Goal: Task Accomplishment & Management: Complete application form

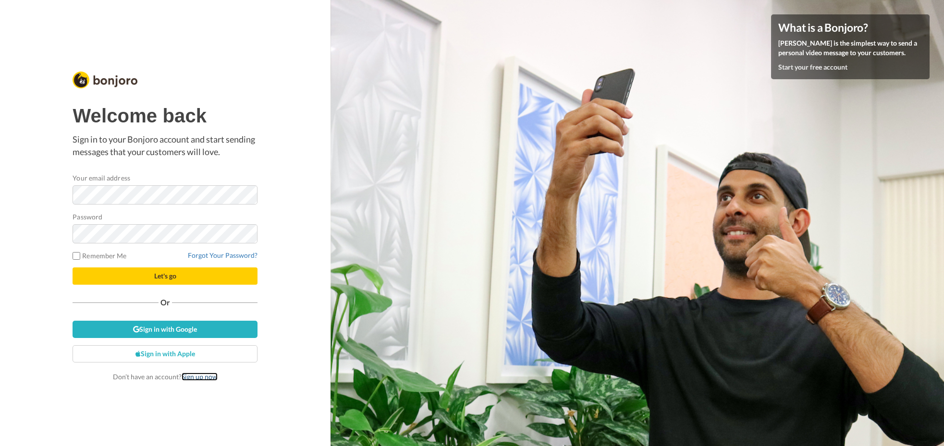
click at [206, 378] on link "Sign up now" at bounding box center [200, 377] width 36 height 8
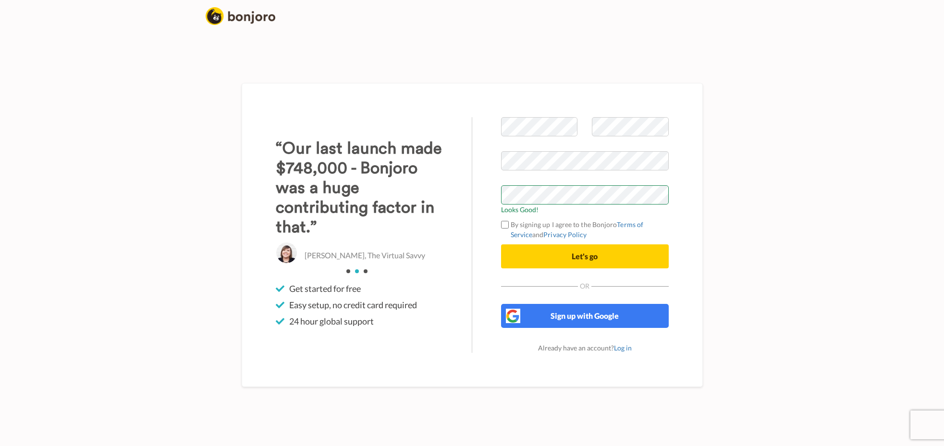
drag, startPoint x: 572, startPoint y: 176, endPoint x: 574, endPoint y: 183, distance: 7.1
click at [572, 176] on span at bounding box center [585, 176] width 168 height 10
click at [441, 181] on div "Welcome to Bonjoro Looks Good! By signing up I agree to the Bonjoro Terms of Se…" at bounding box center [472, 235] width 461 height 304
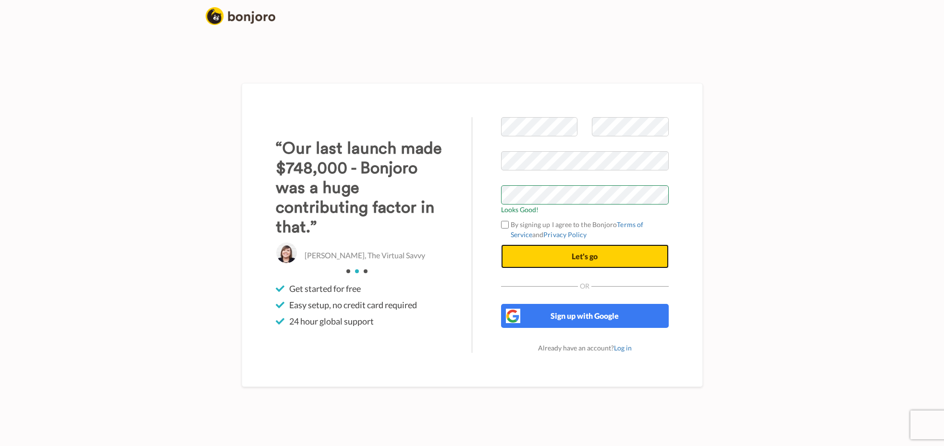
click at [590, 255] on span "Let's go" at bounding box center [585, 256] width 26 height 9
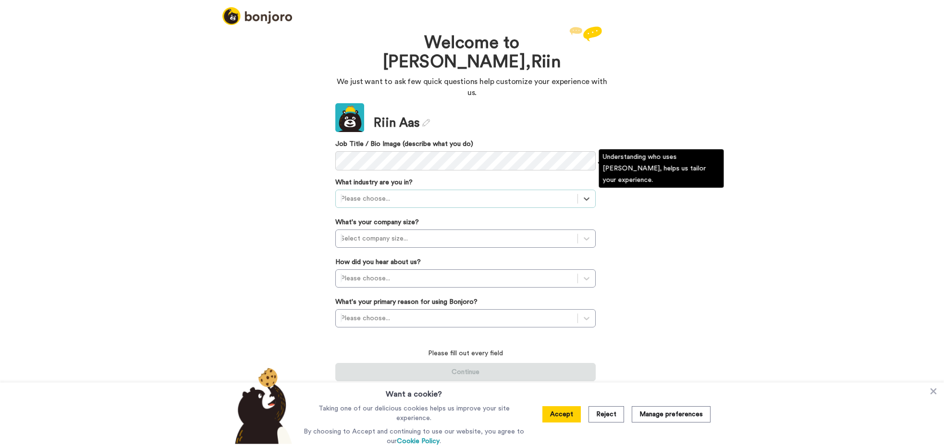
click at [431, 193] on div at bounding box center [457, 199] width 232 height 12
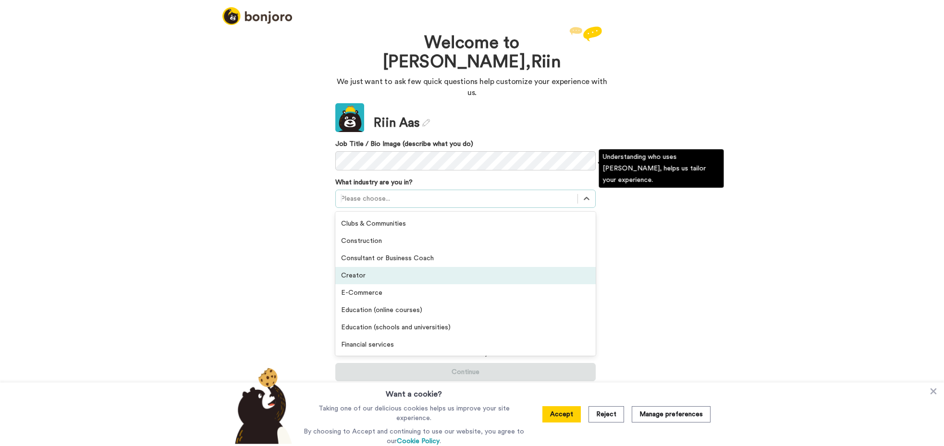
scroll to position [71, 0]
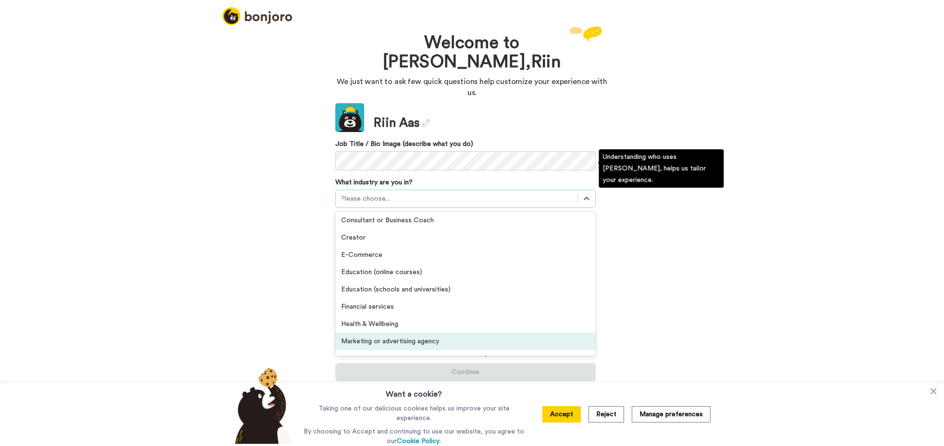
click at [383, 333] on div "Marketing or advertising agency" at bounding box center [465, 341] width 260 height 17
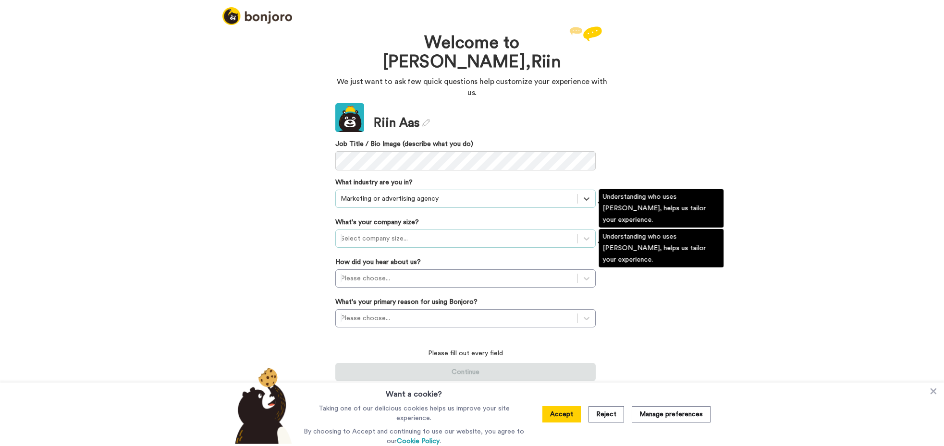
click at [367, 233] on div at bounding box center [457, 239] width 232 height 12
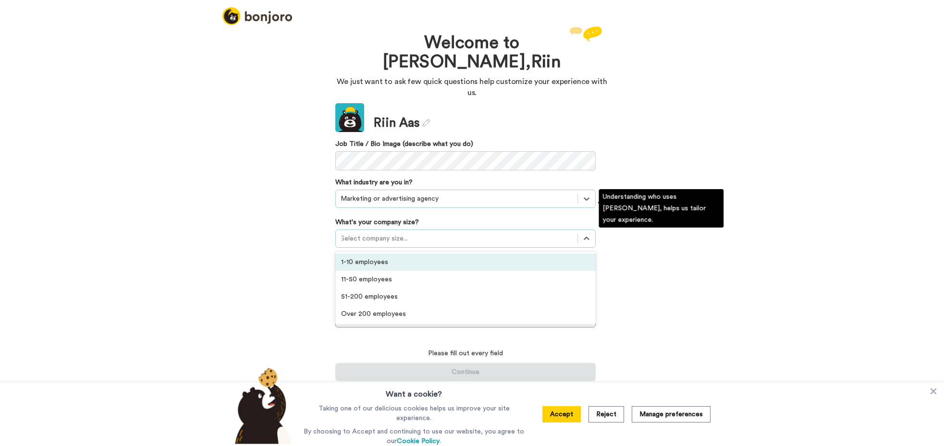
click at [368, 254] on div "1-10 employees" at bounding box center [465, 262] width 260 height 17
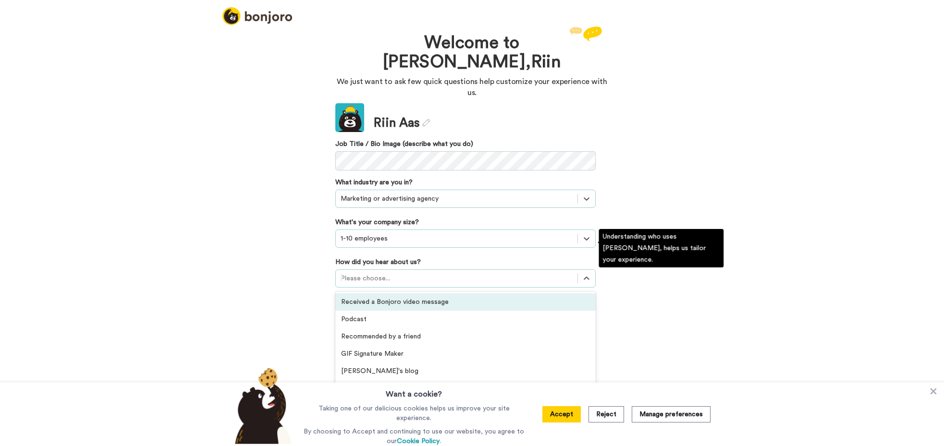
click at [367, 273] on div at bounding box center [457, 279] width 232 height 12
click at [375, 294] on div "Received a Bonjoro video message" at bounding box center [465, 302] width 260 height 17
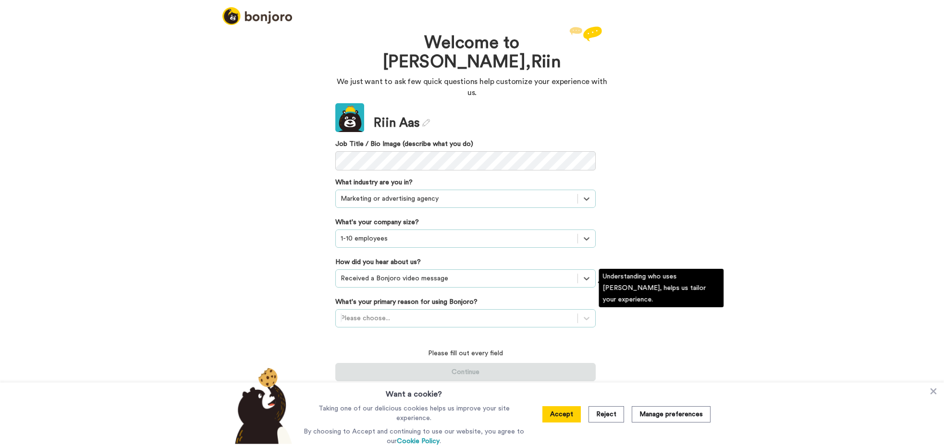
click at [379, 313] on div at bounding box center [457, 319] width 232 height 12
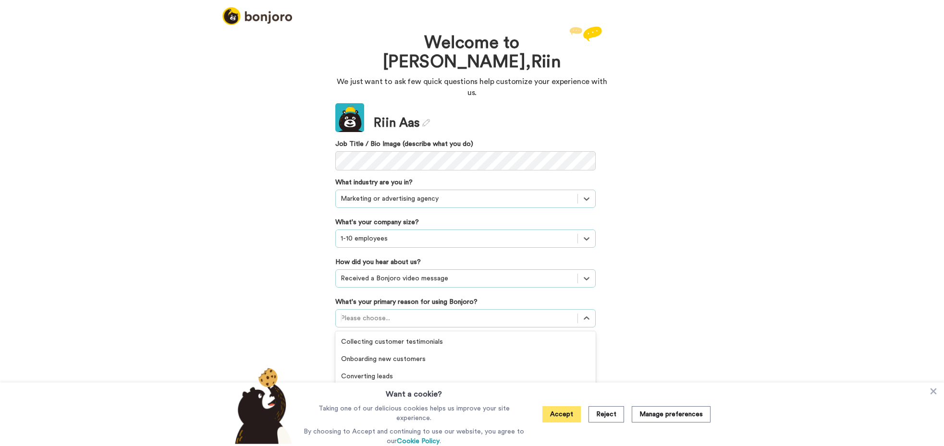
click at [568, 417] on button "Accept" at bounding box center [561, 414] width 38 height 16
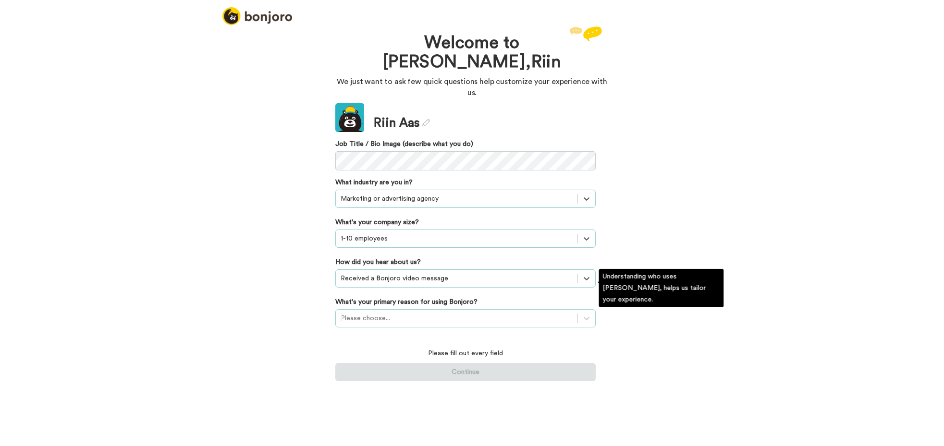
click at [389, 311] on div "Please choose..." at bounding box center [457, 318] width 242 height 15
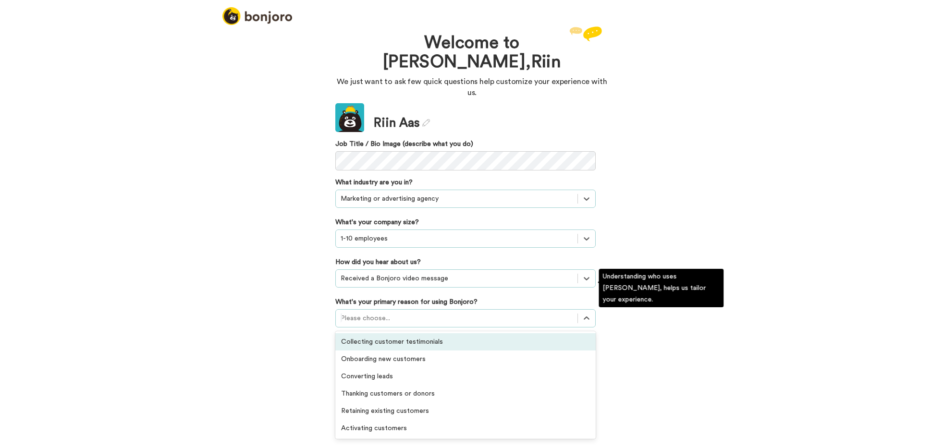
click at [409, 349] on div "Update Riin Aas Job Title / Bio Image (describe what you do) What industry are …" at bounding box center [465, 242] width 260 height 278
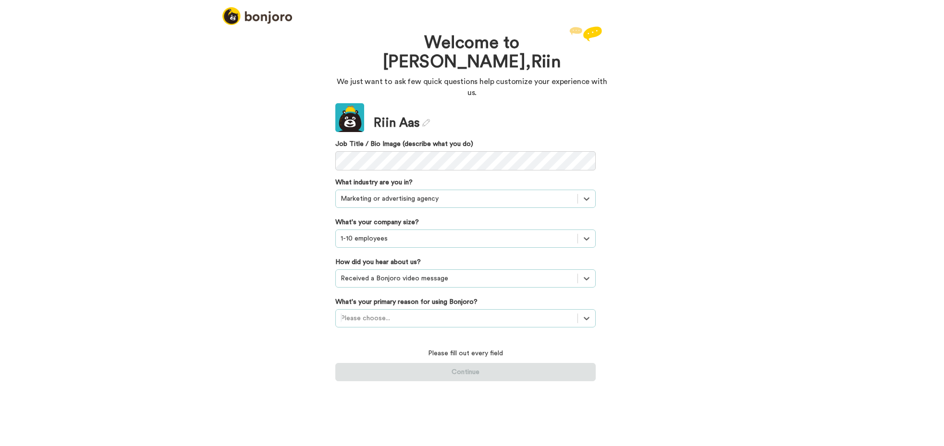
click at [381, 313] on div at bounding box center [457, 319] width 232 height 12
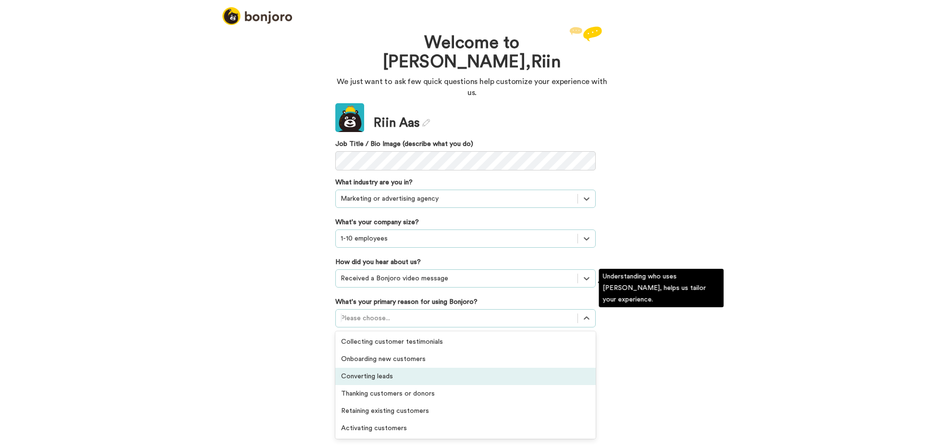
click at [394, 368] on div "Converting leads" at bounding box center [465, 376] width 260 height 17
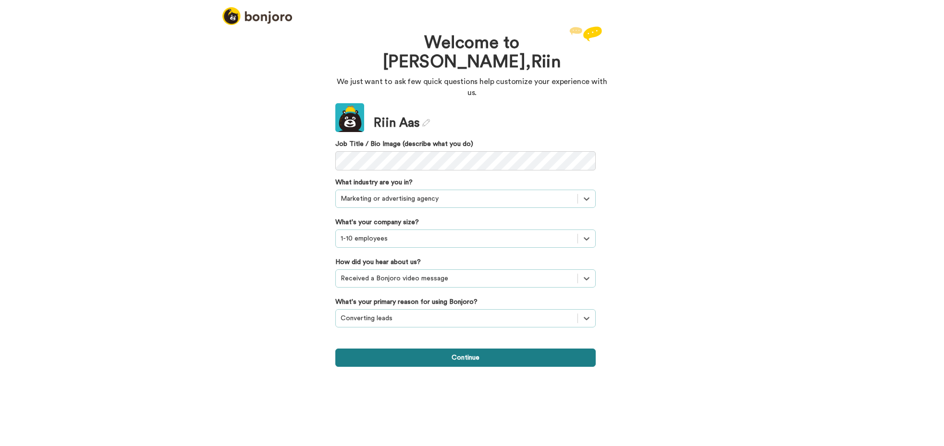
click at [416, 349] on button "Continue" at bounding box center [465, 358] width 260 height 18
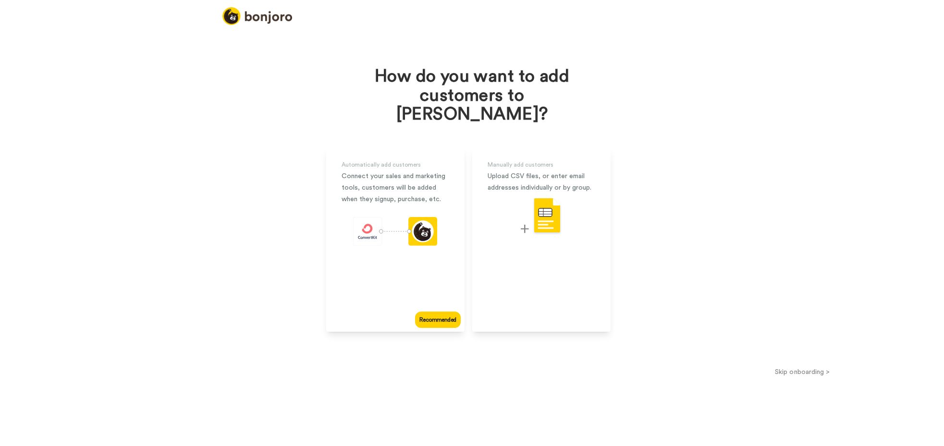
click at [785, 367] on button "Skip onboarding >" at bounding box center [802, 372] width 283 height 10
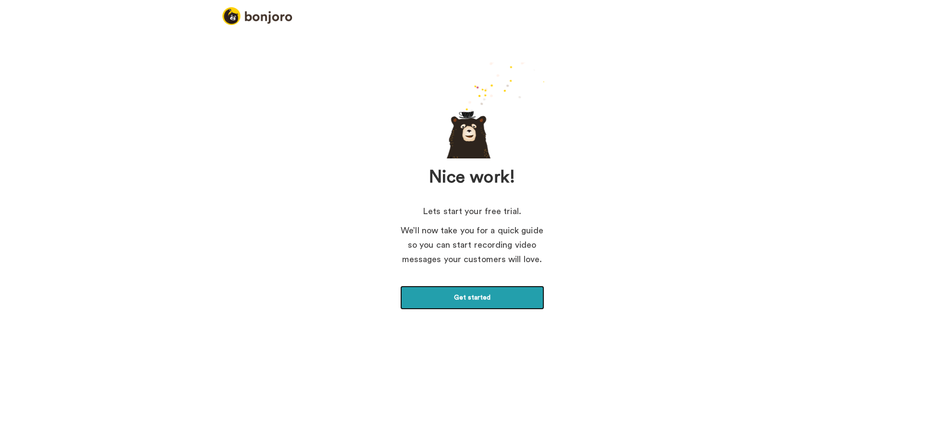
click at [470, 300] on link "Get started" at bounding box center [472, 298] width 144 height 24
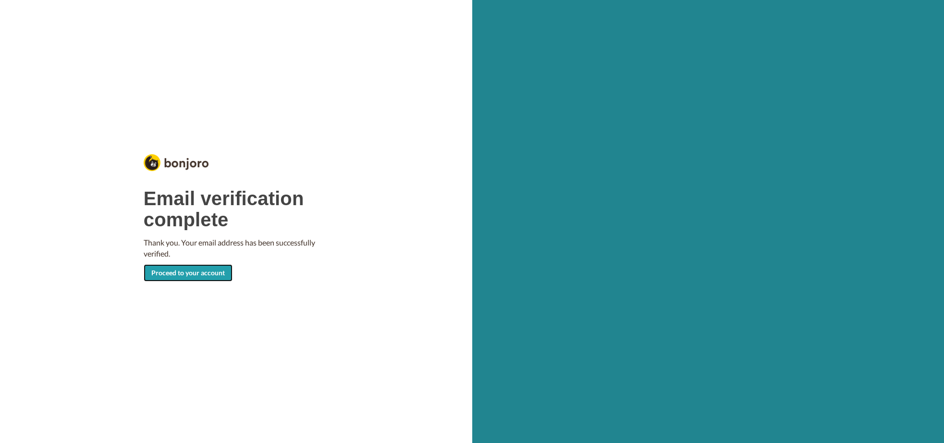
click at [181, 269] on link "Proceed to your account" at bounding box center [188, 272] width 89 height 17
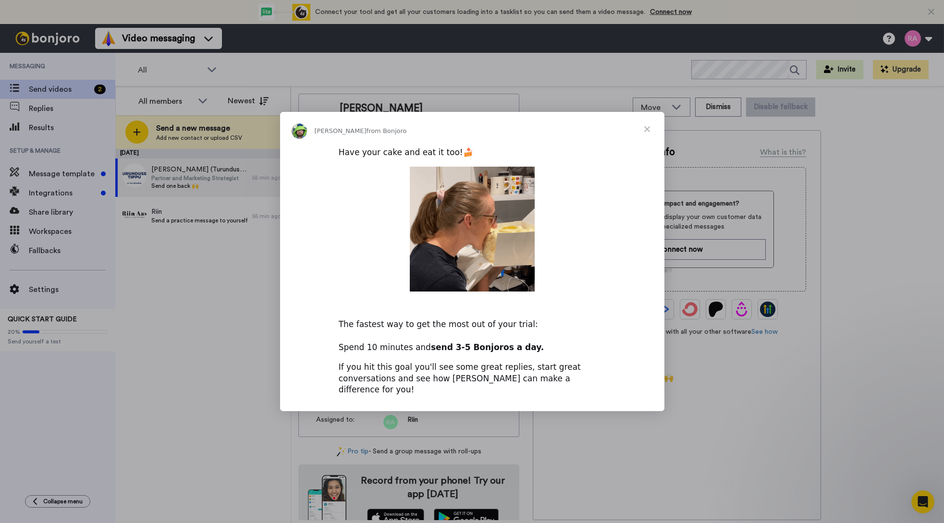
click at [649, 131] on span "Close" at bounding box center [647, 129] width 35 height 35
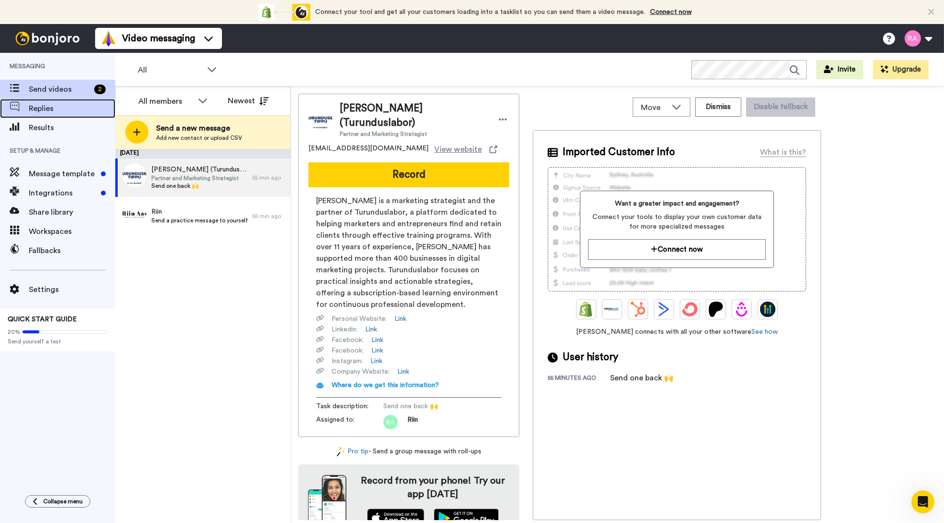
click at [68, 116] on div "Replies" at bounding box center [57, 108] width 115 height 19
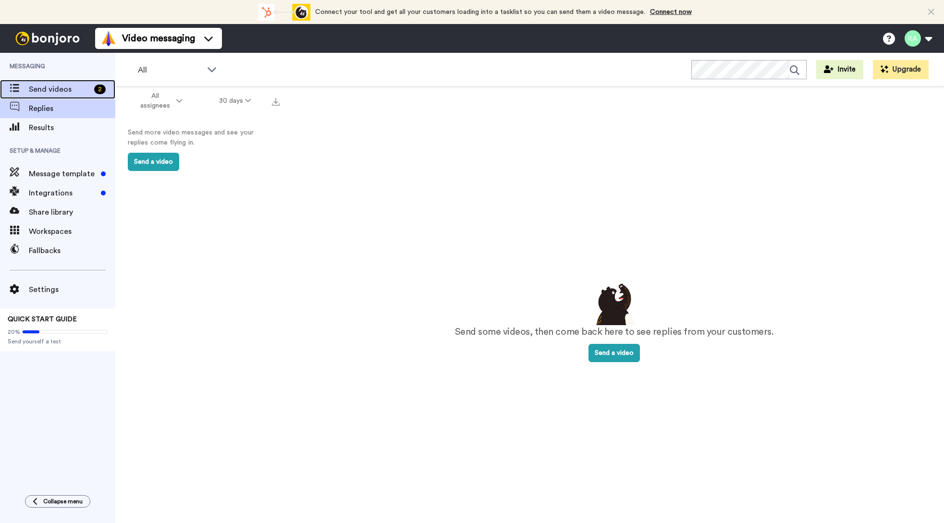
click at [59, 89] on span "Send videos" at bounding box center [59, 90] width 61 height 12
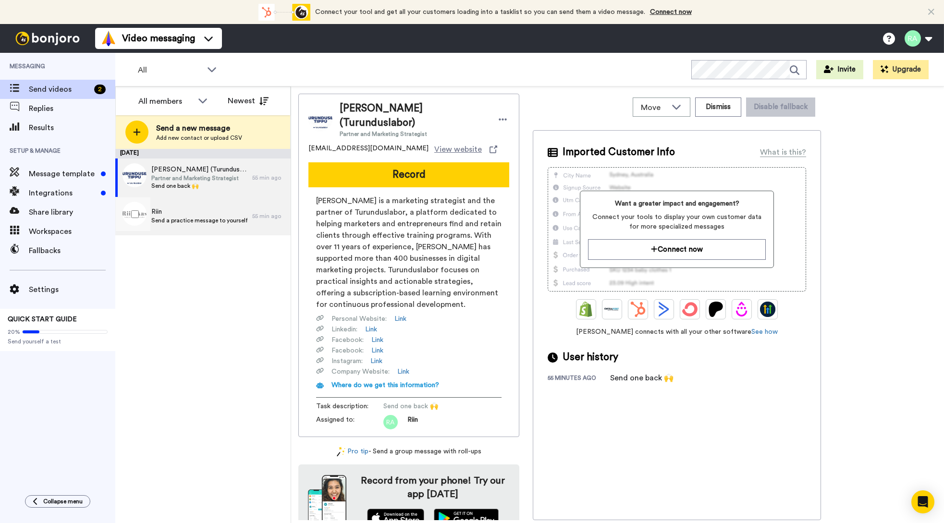
click at [208, 218] on span "Send a practice message to yourself" at bounding box center [199, 221] width 96 height 8
